Goal: Task Accomplishment & Management: Manage account settings

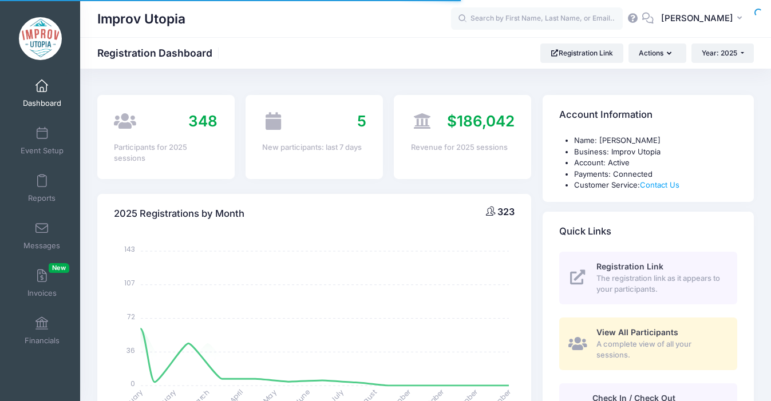
select select
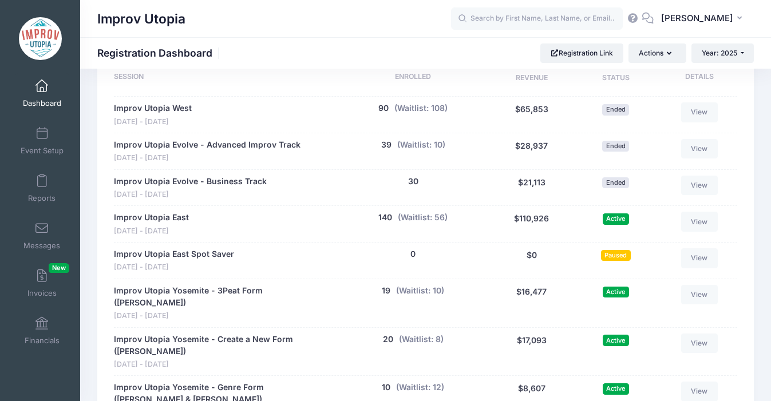
scroll to position [575, 0]
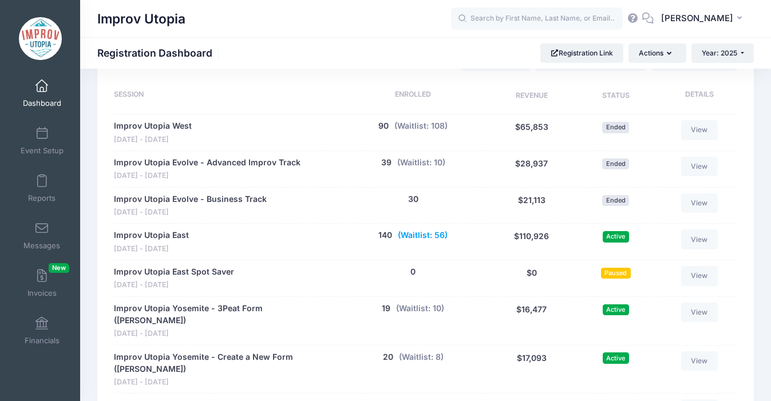
click at [419, 238] on button "(Waitlist: 56)" at bounding box center [423, 236] width 50 height 12
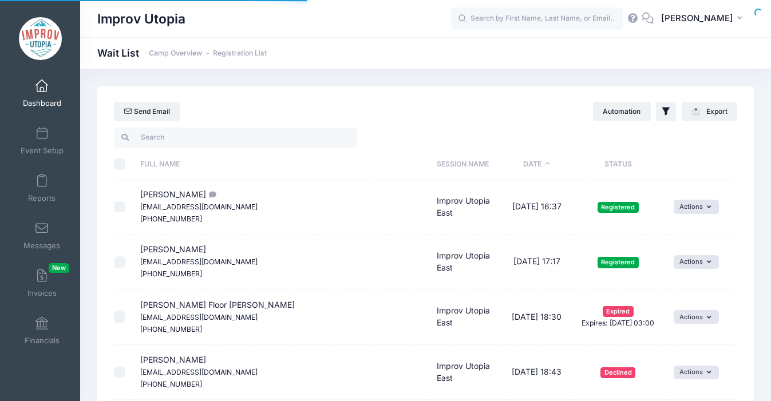
select select "50"
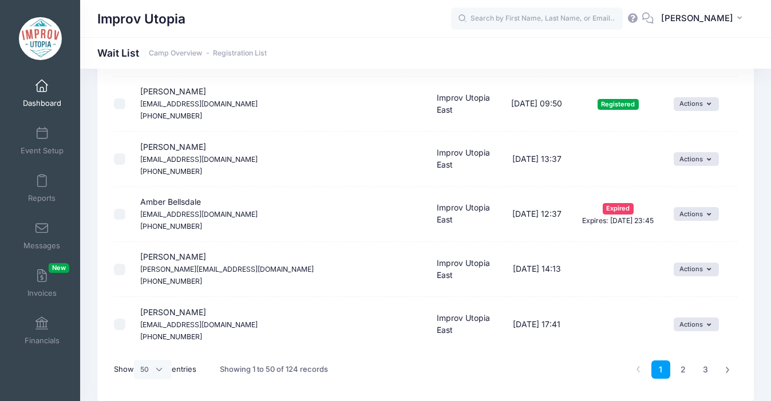
scroll to position [2631, 0]
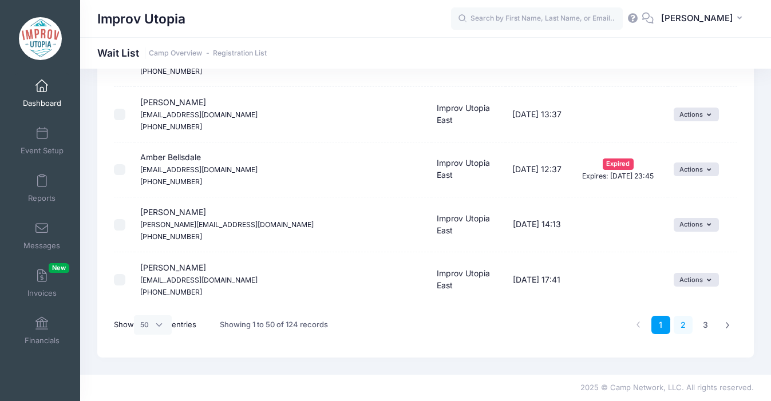
click at [682, 318] on link "2" at bounding box center [683, 325] width 19 height 19
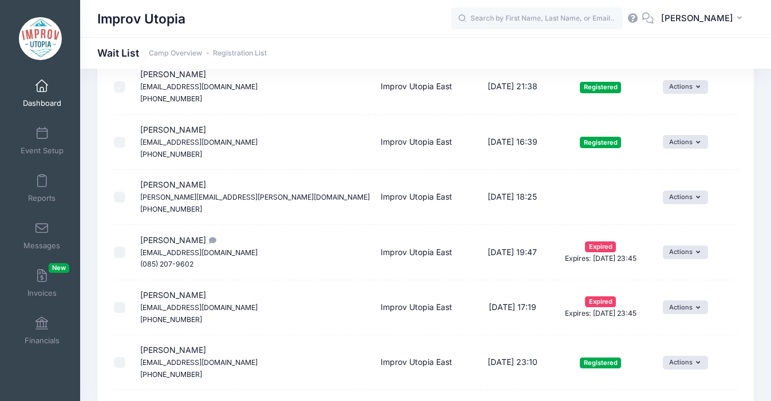
scroll to position [945, 0]
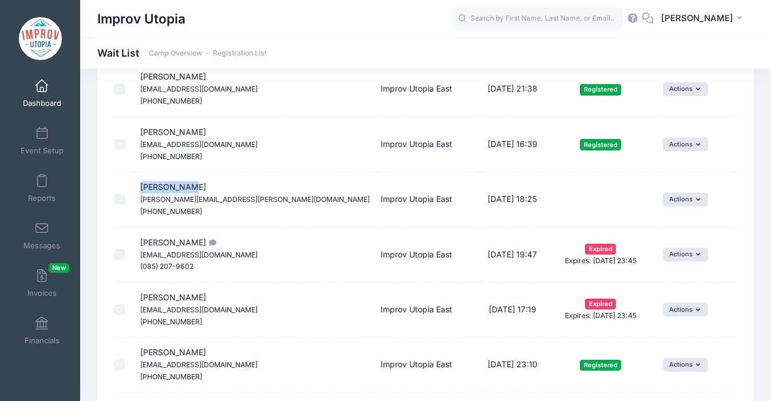
drag, startPoint x: 188, startPoint y: 188, endPoint x: 139, endPoint y: 188, distance: 49.2
click at [139, 188] on td "Jen Carlson Carlson.jennifer.r@gmail.com (610) 207-4898" at bounding box center [255, 199] width 241 height 55
copy span "Jen Carlson"
click at [685, 202] on button "Actions" at bounding box center [685, 200] width 45 height 14
click at [648, 224] on span at bounding box center [647, 225] width 10 height 8
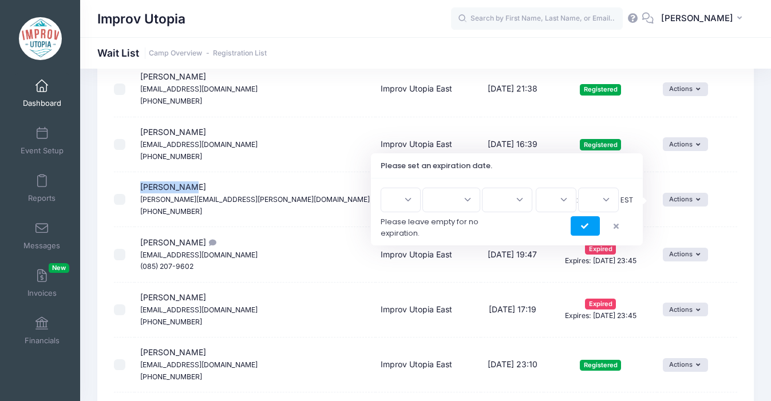
scroll to position [887, 0]
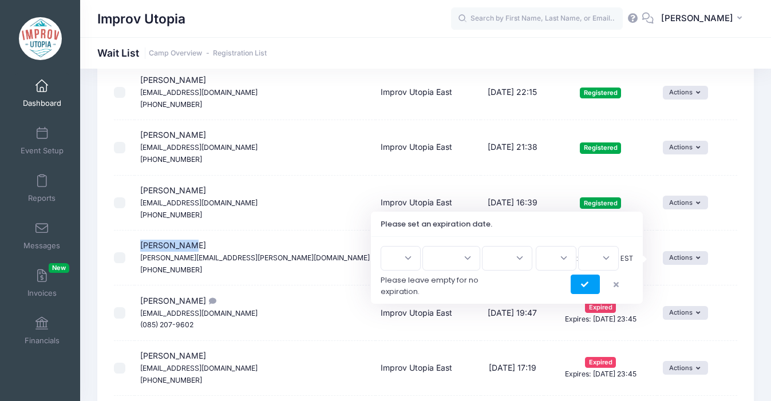
click at [414, 262] on select "1 2 3 4 5 6 7 8 9 10 11 12 13 14 15 16 17 18 19 20 21 22 23 24 25 26 27 28 29 3…" at bounding box center [401, 258] width 40 height 25
select select "14"
click at [468, 252] on select "Jan Feb Mar Apr May Jun Jul Aug Sep Oct Nov Dec" at bounding box center [452, 258] width 58 height 25
select select "7"
click at [516, 259] on select "2026 2025" at bounding box center [507, 258] width 50 height 25
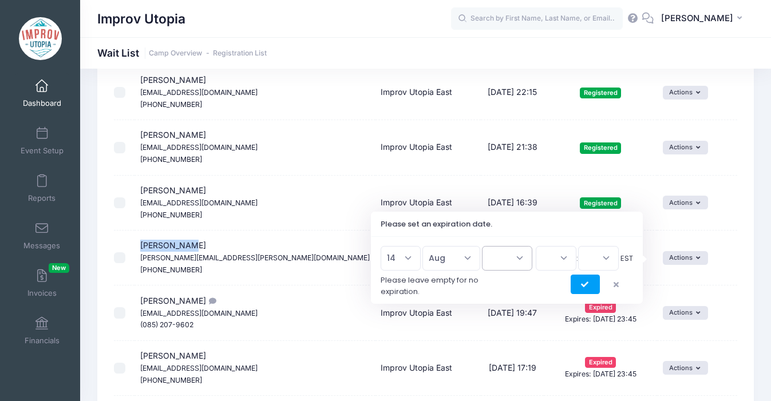
select select "2025"
click at [562, 259] on select "00 01 02 03 04 05 06 07 08 09 10 11 12 13 14 15 16 17 18 19 20 21 22 23" at bounding box center [556, 258] width 41 height 25
select select "13"
click at [608, 255] on select "00 15 30 45" at bounding box center [598, 258] width 41 height 25
select select "30"
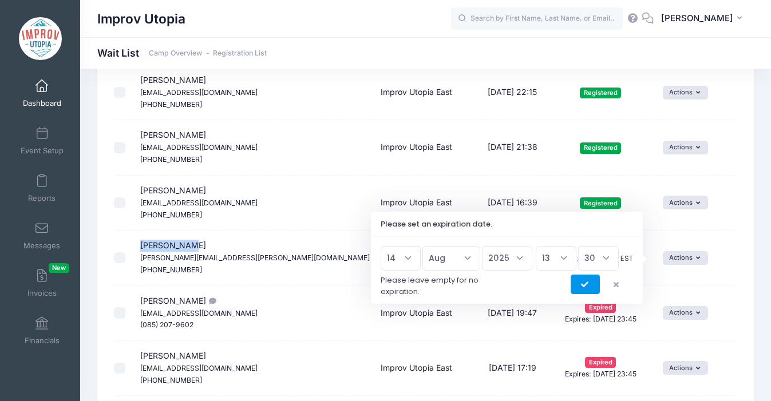
click at [579, 288] on button "submit" at bounding box center [585, 284] width 29 height 19
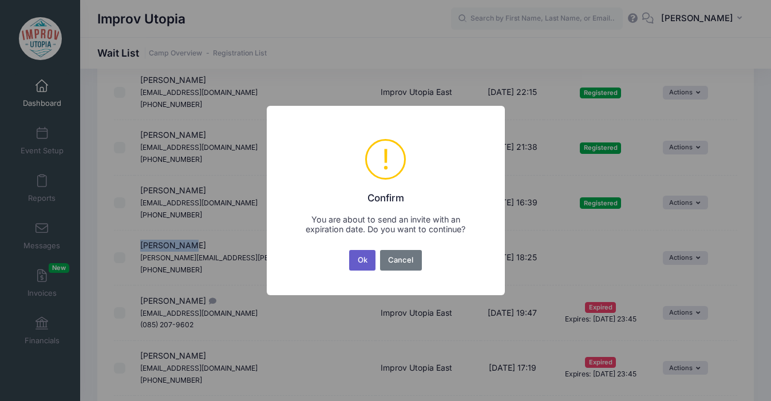
click at [365, 251] on button "Ok" at bounding box center [362, 260] width 26 height 21
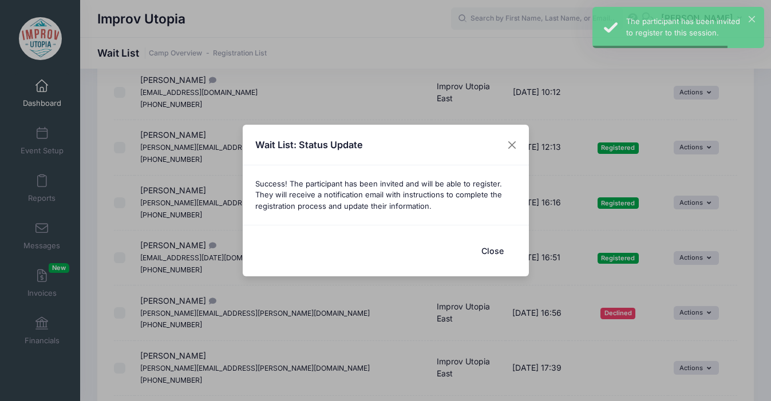
click at [490, 252] on button "Close" at bounding box center [493, 251] width 46 height 25
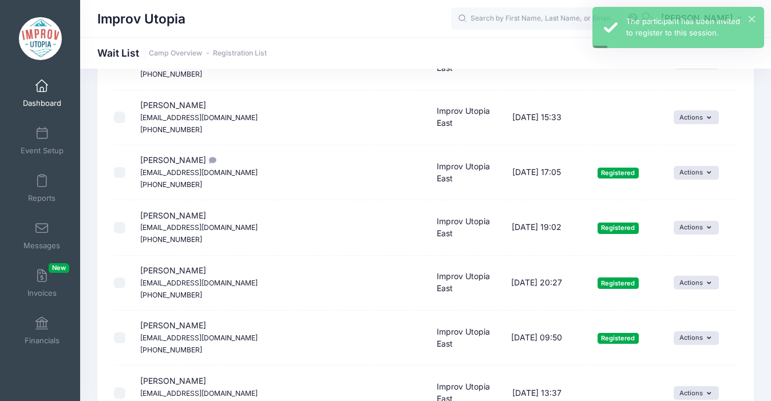
scroll to position [2631, 0]
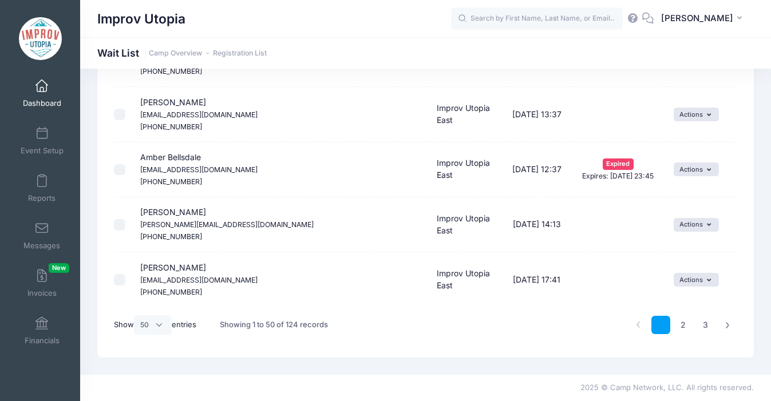
click at [662, 324] on link "1" at bounding box center [661, 325] width 19 height 19
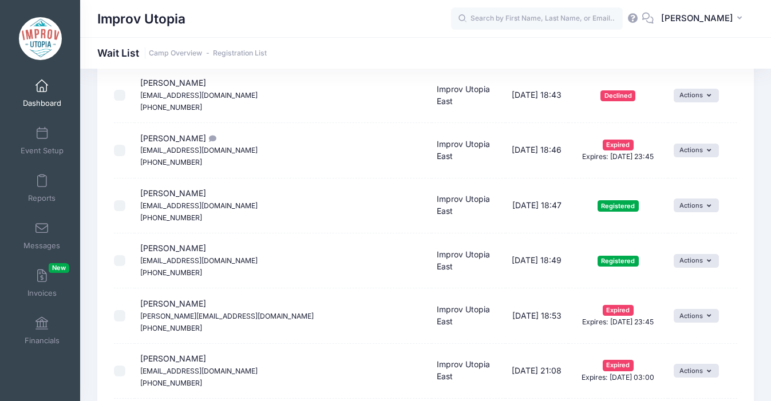
scroll to position [0, 0]
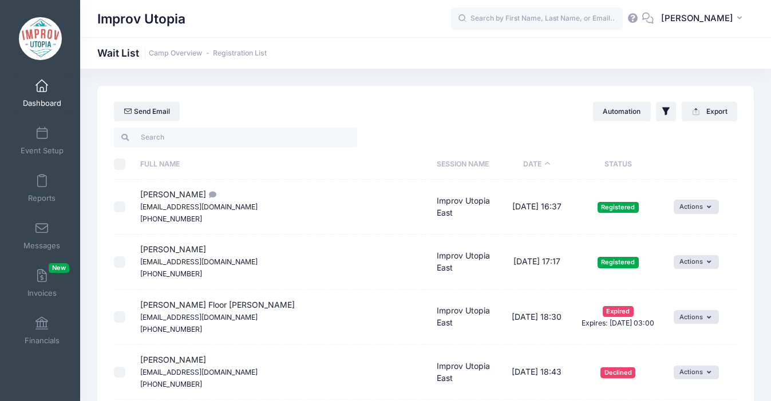
click at [570, 166] on th "Status" at bounding box center [619, 164] width 100 height 30
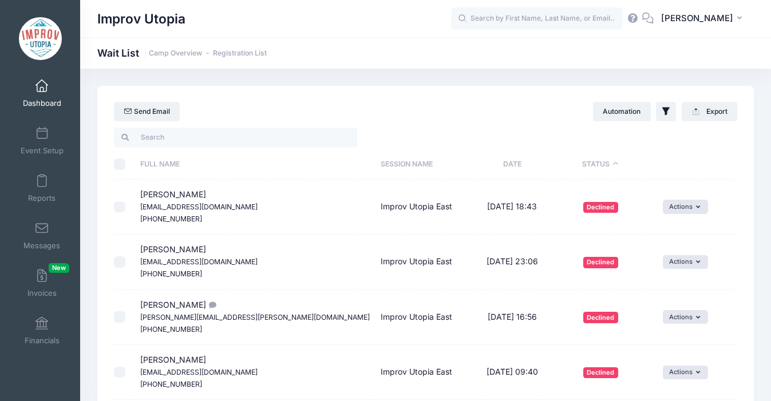
click at [570, 166] on th "Status" at bounding box center [600, 164] width 114 height 30
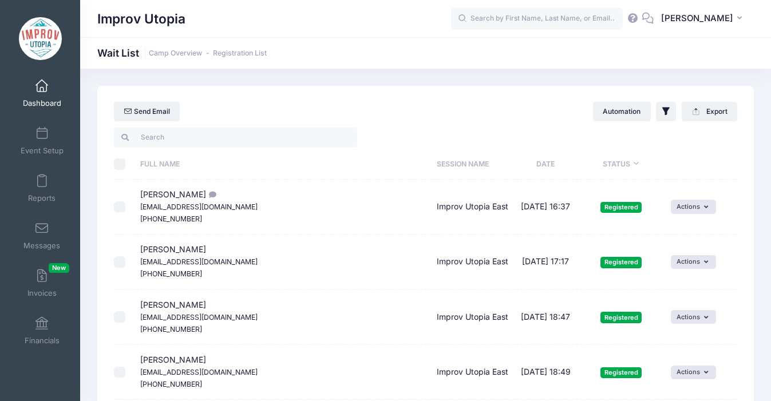
click at [577, 166] on th "Status" at bounding box center [621, 164] width 88 height 30
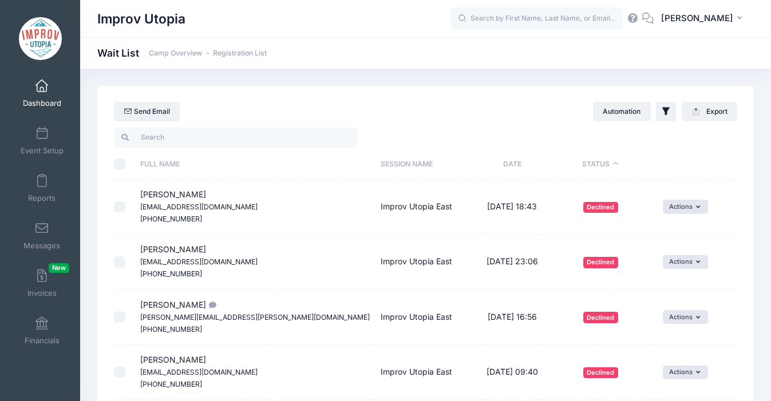
click at [570, 166] on th "Status" at bounding box center [600, 164] width 114 height 30
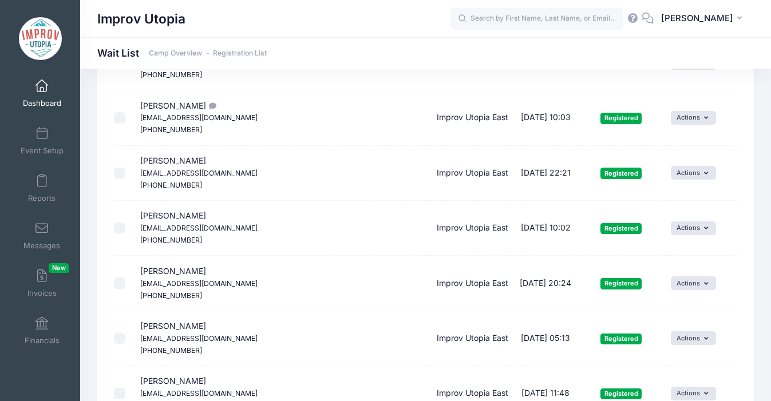
scroll to position [2631, 0]
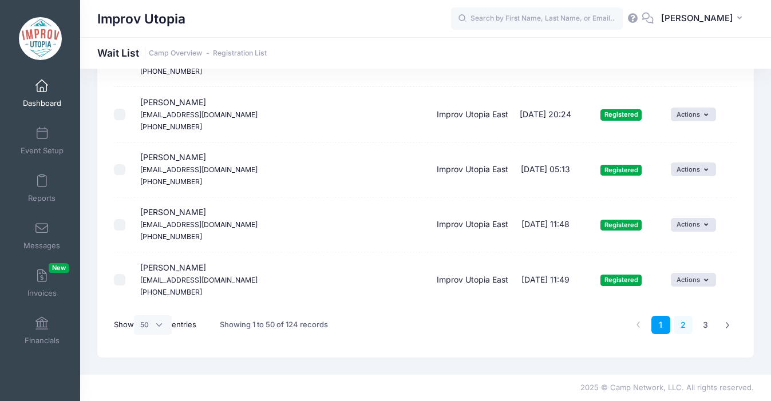
click at [682, 323] on link "2" at bounding box center [683, 325] width 19 height 19
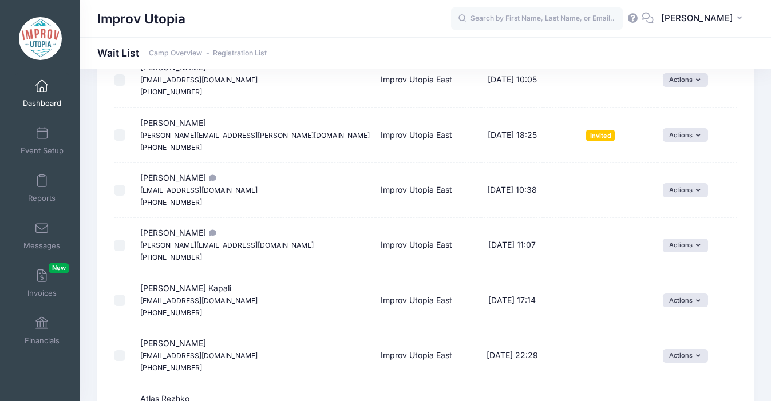
scroll to position [1251, 0]
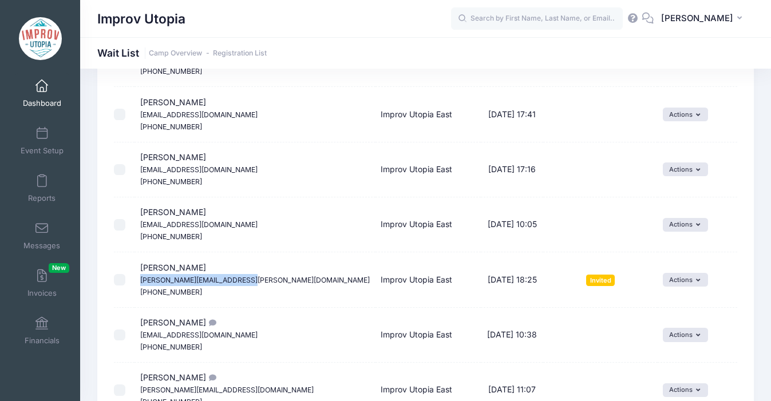
drag, startPoint x: 243, startPoint y: 279, endPoint x: 136, endPoint y: 284, distance: 106.6
click at [136, 284] on td "Jen Carlson Carlson.jennifer.r@gmail.com (610) 207-4898" at bounding box center [255, 279] width 241 height 55
copy small "Carlson.jennifer.r@gmail.com"
click at [551, 10] on input "text" at bounding box center [537, 18] width 172 height 23
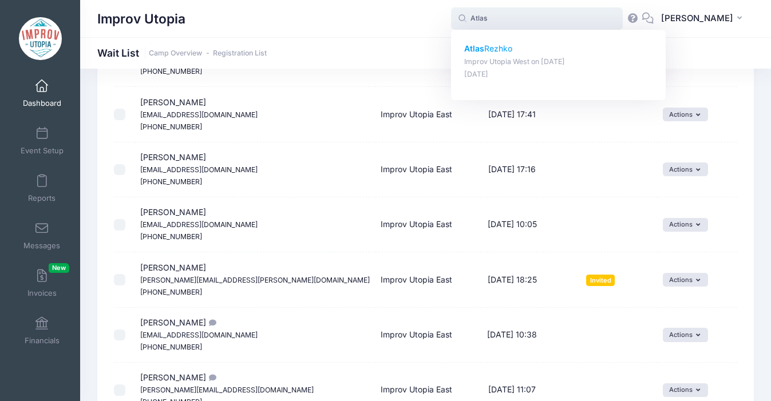
click at [505, 48] on p "Atlas Rezhko" at bounding box center [558, 49] width 189 height 12
type input "Atlas Rezhko (Improv Utopia West, May-23, 2025)"
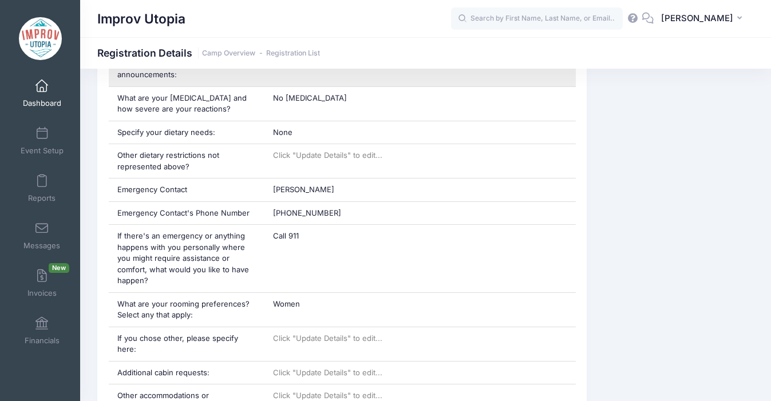
scroll to position [908, 0]
